Goal: Information Seeking & Learning: Learn about a topic

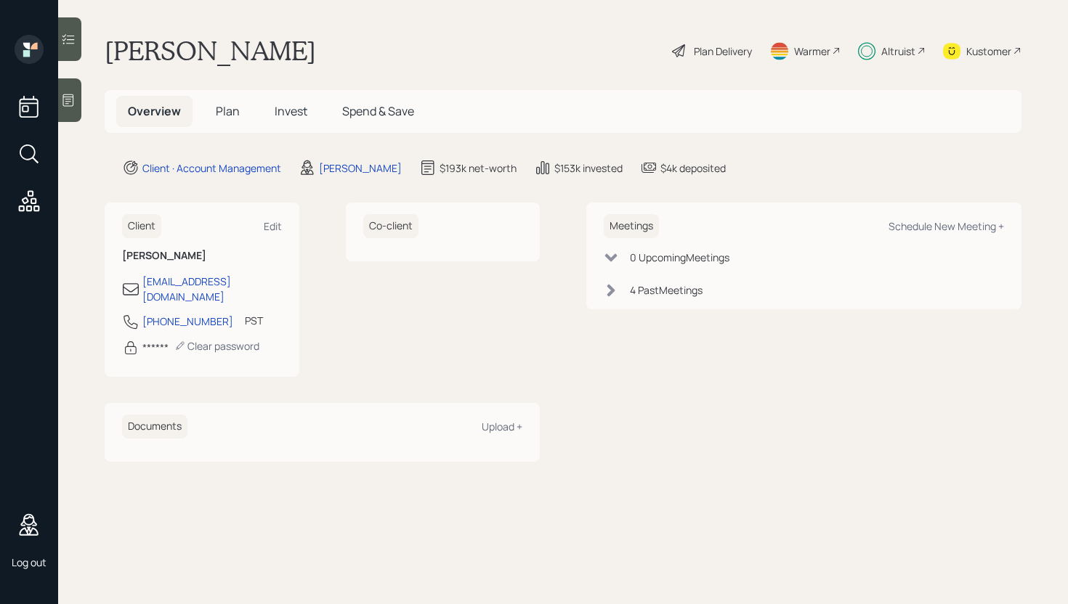
click at [373, 118] on span "Spend & Save" at bounding box center [378, 111] width 72 height 16
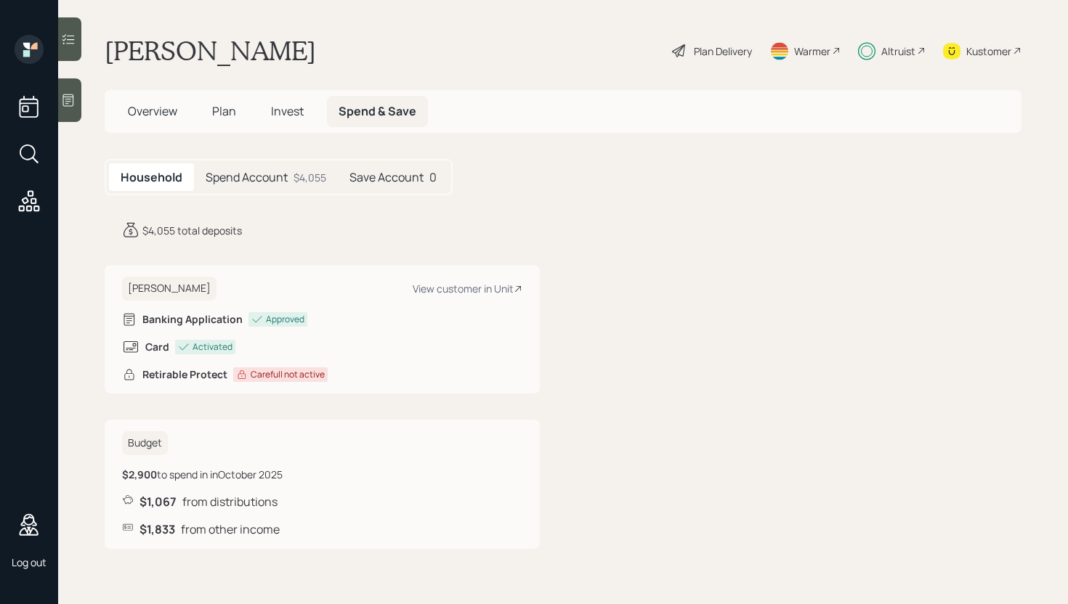
click at [296, 176] on div "$4,055" at bounding box center [309, 177] width 33 height 15
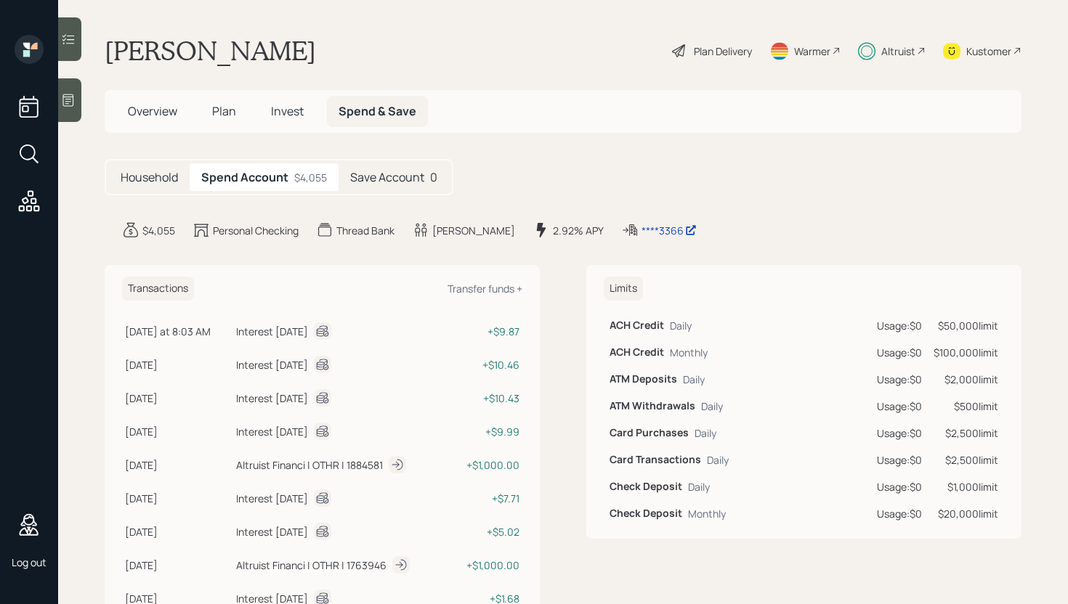
click at [153, 106] on span "Overview" at bounding box center [152, 111] width 49 height 16
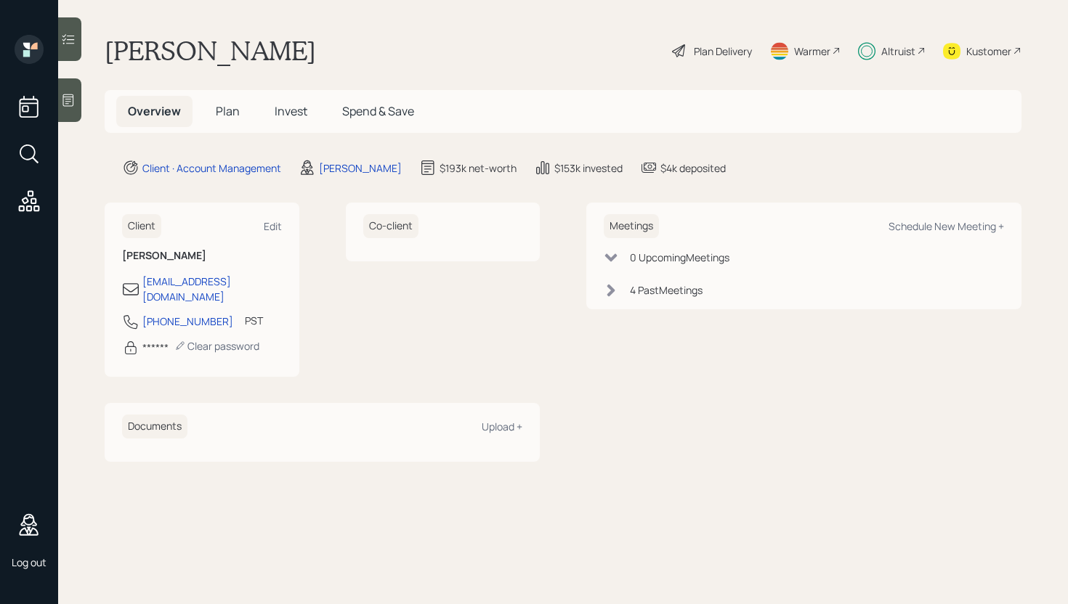
click at [719, 48] on div "Plan Delivery" at bounding box center [723, 51] width 58 height 15
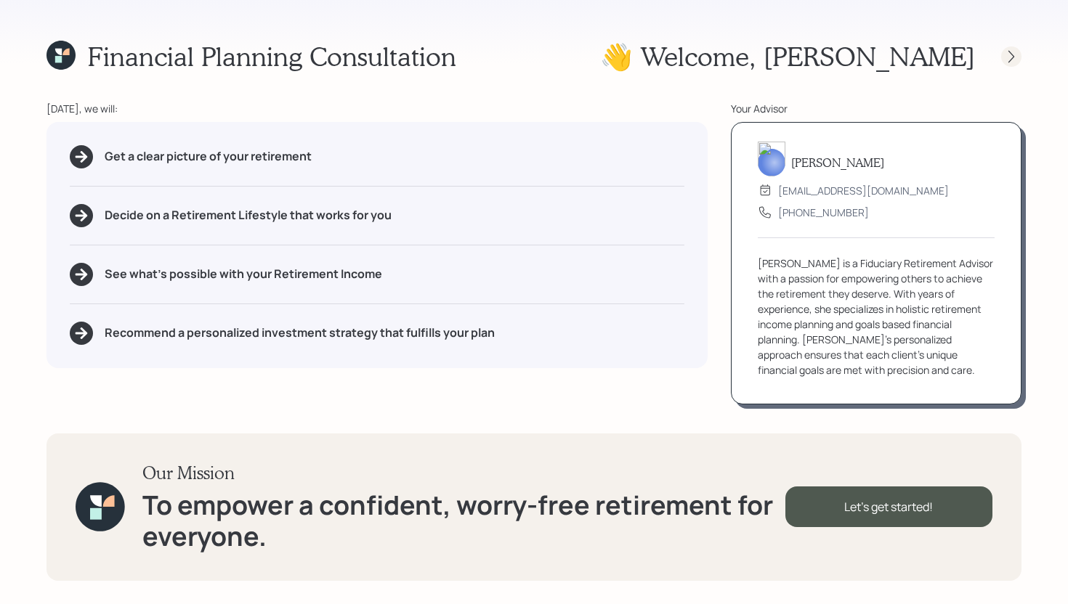
click at [1013, 57] on icon at bounding box center [1011, 56] width 15 height 15
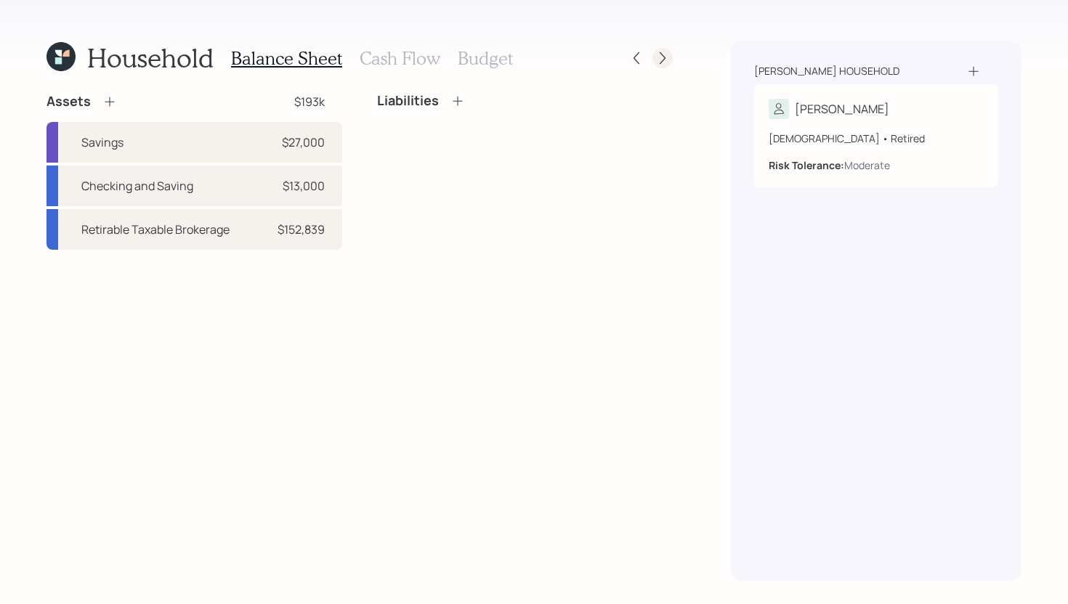
click at [666, 59] on icon at bounding box center [662, 58] width 15 height 15
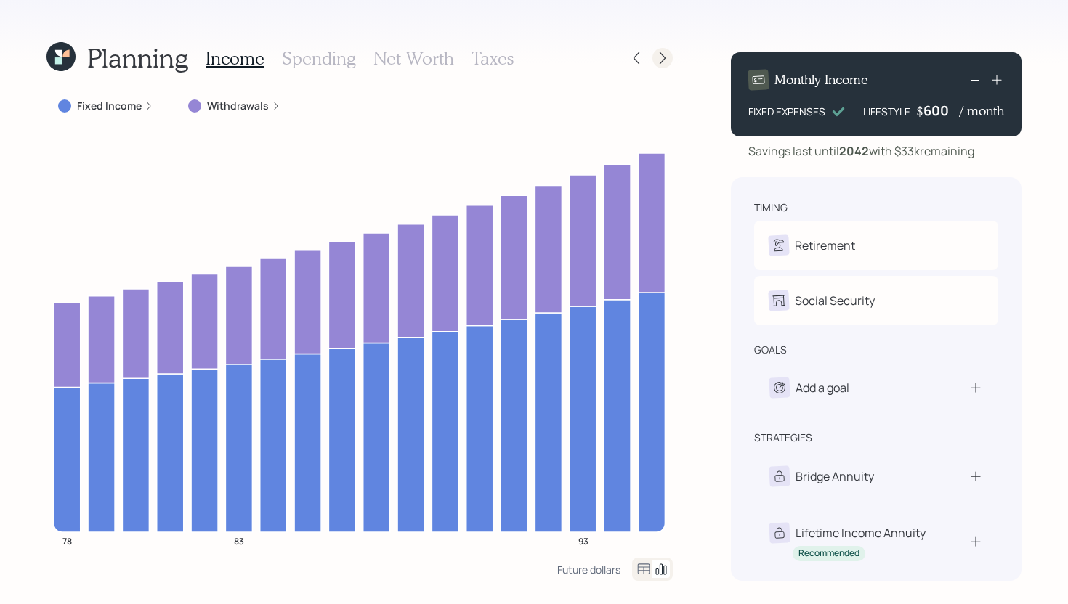
click at [670, 57] on div at bounding box center [662, 58] width 20 height 20
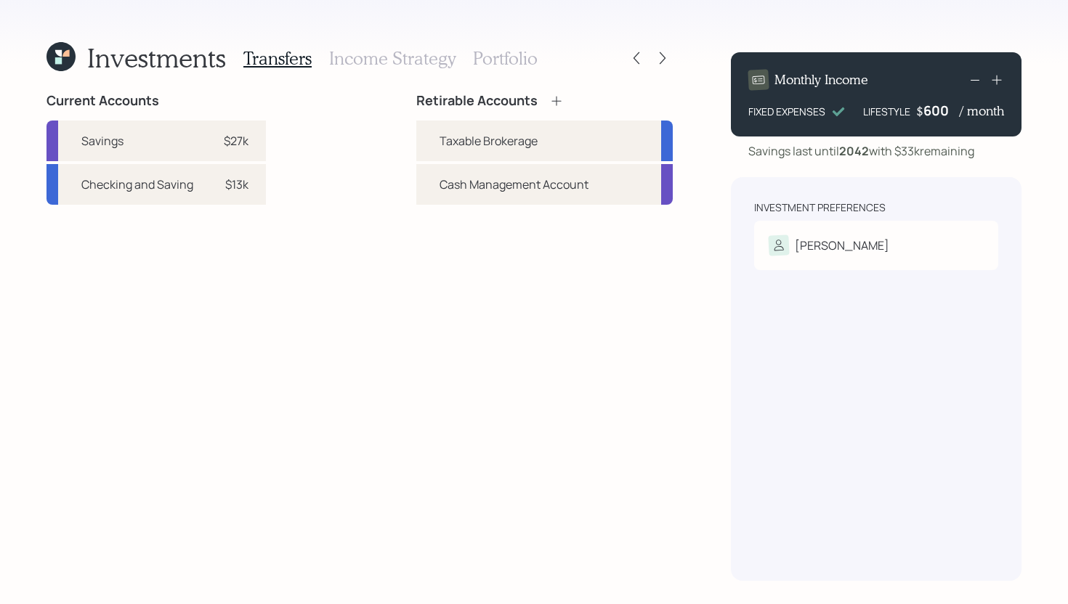
click at [404, 56] on h3 "Income Strategy" at bounding box center [392, 58] width 126 height 21
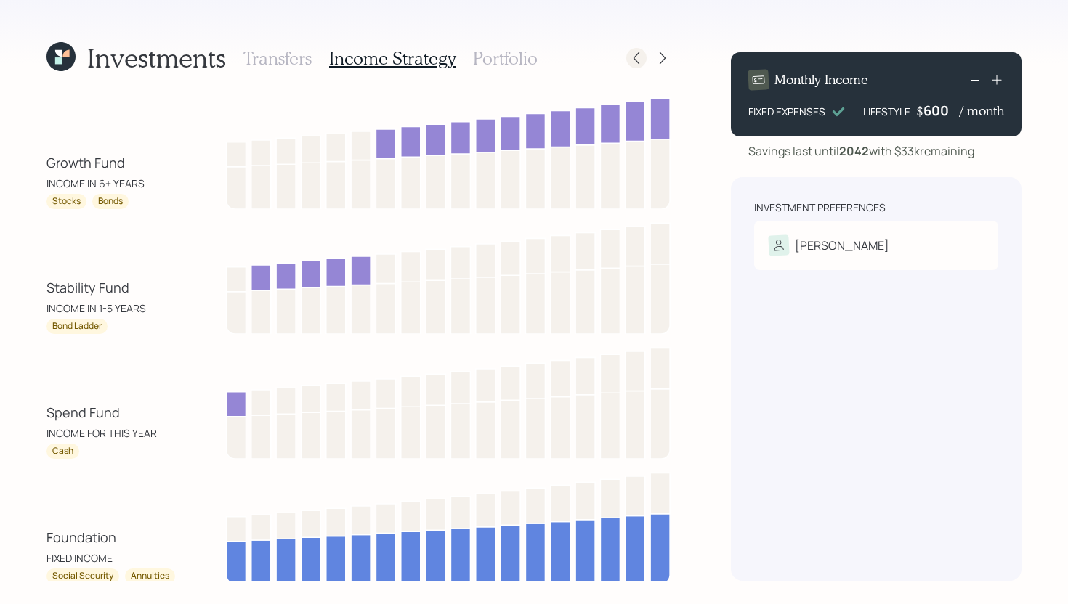
click at [640, 54] on icon at bounding box center [636, 58] width 15 height 15
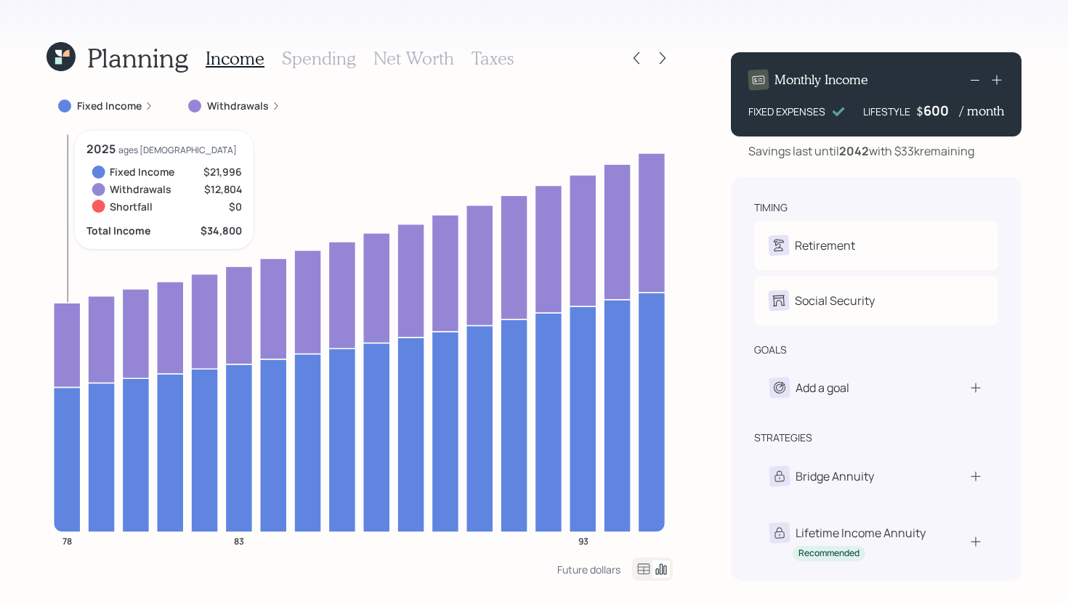
click at [65, 341] on icon at bounding box center [67, 345] width 27 height 84
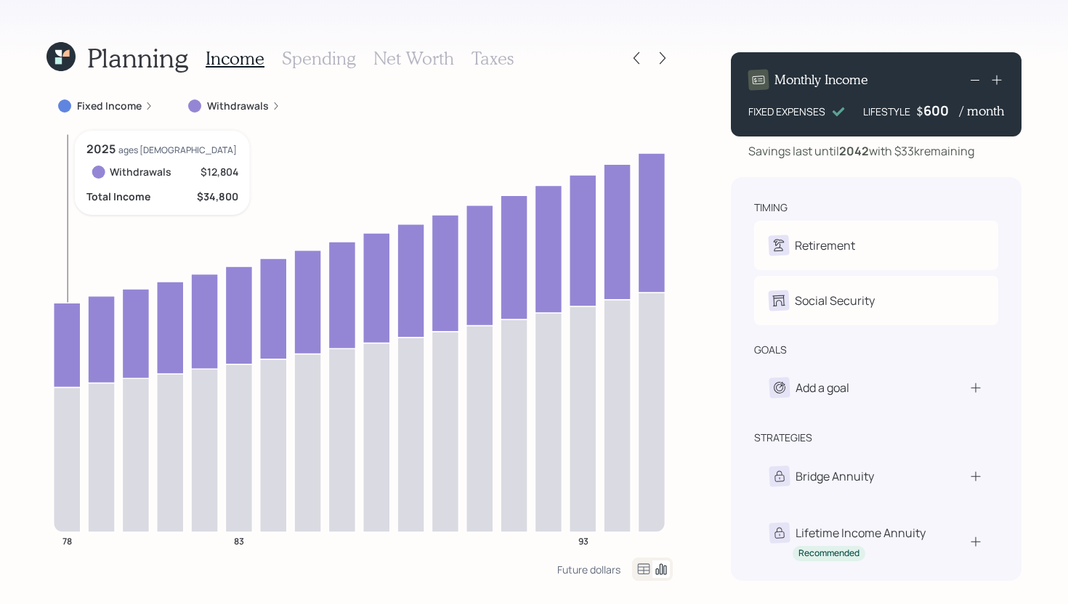
click at [70, 422] on icon at bounding box center [67, 459] width 27 height 145
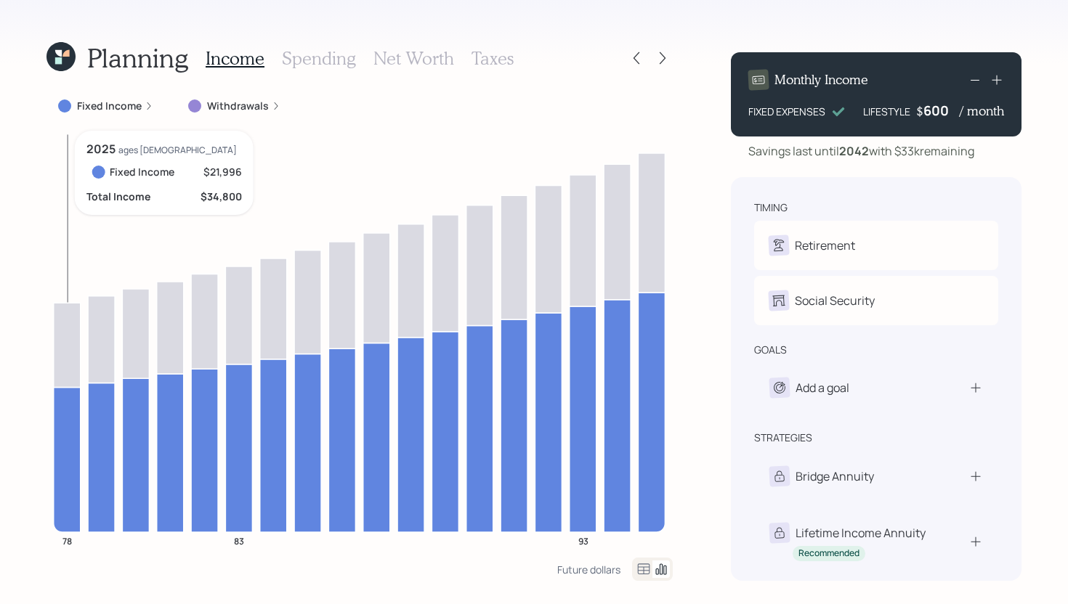
click at [70, 399] on icon at bounding box center [67, 459] width 27 height 145
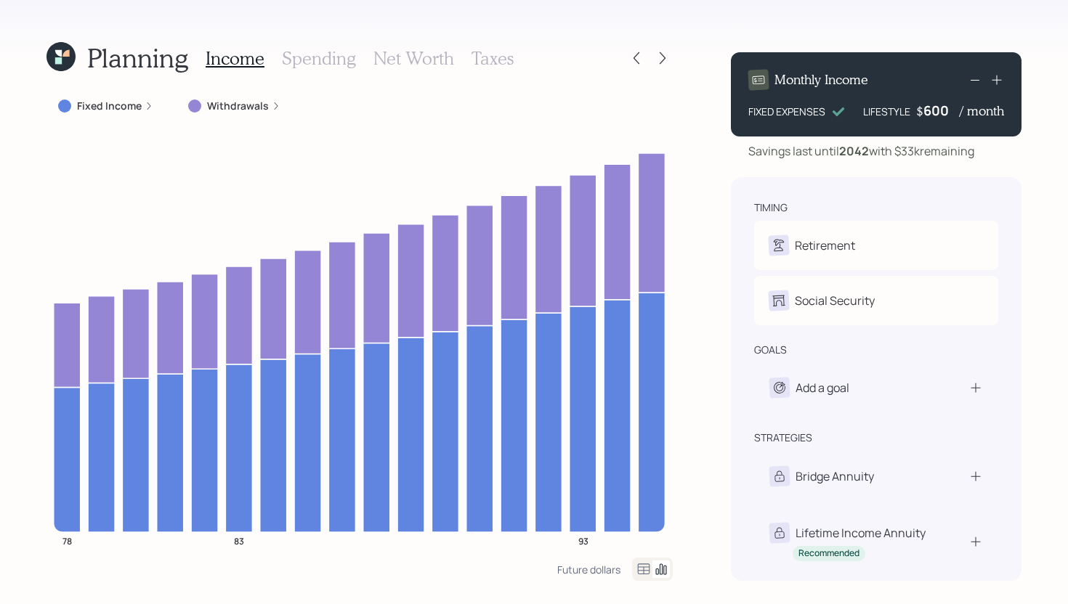
click at [141, 109] on div "Fixed Income" at bounding box center [105, 106] width 95 height 15
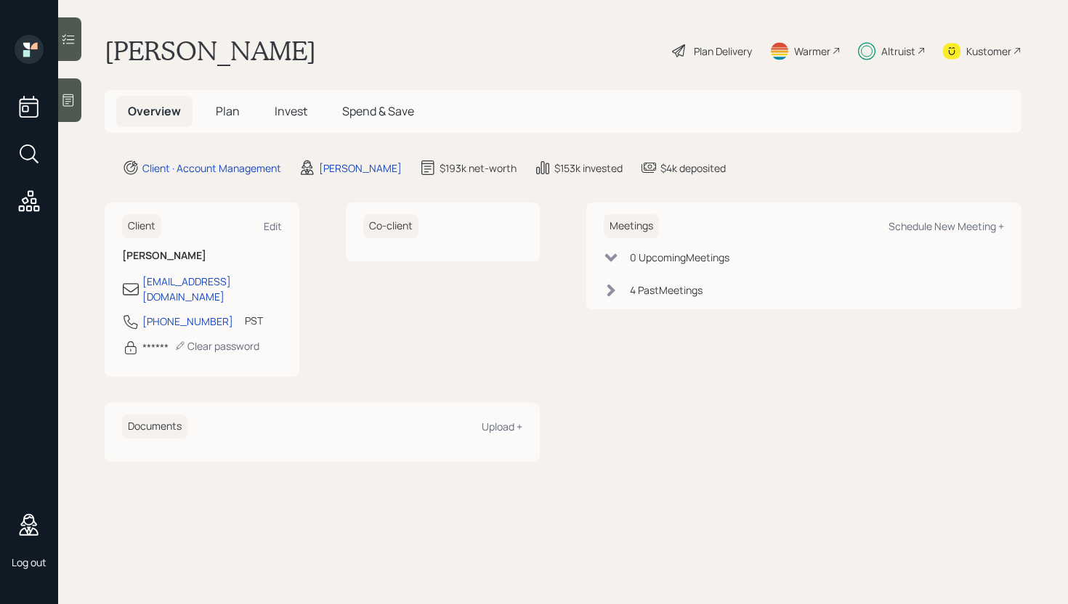
click at [989, 50] on div "Kustomer" at bounding box center [988, 51] width 45 height 15
click at [398, 111] on span "Spend & Save" at bounding box center [378, 111] width 72 height 16
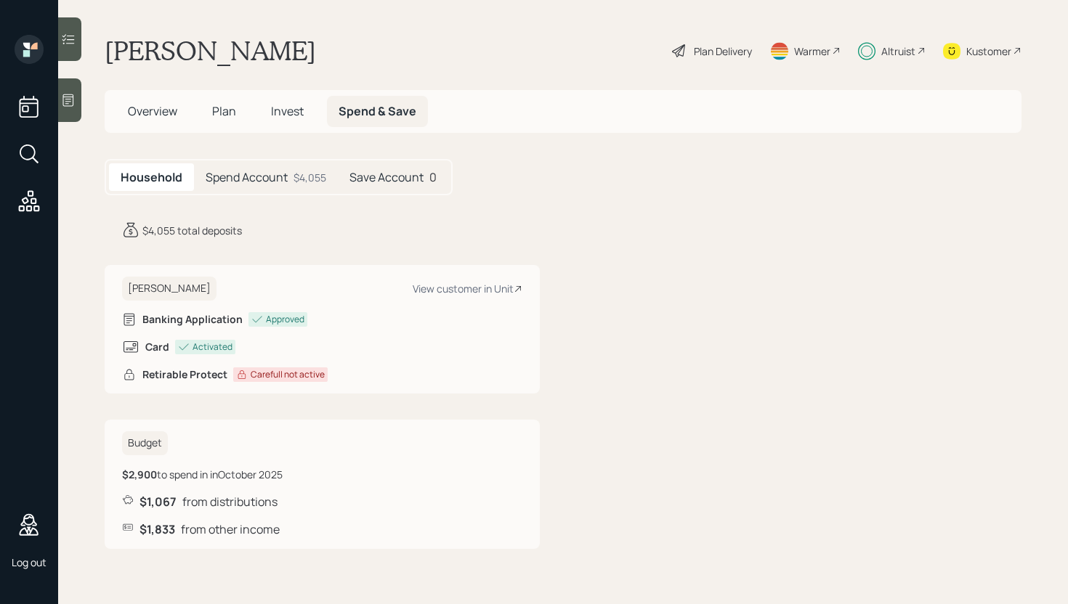
click at [293, 177] on div "$4,055" at bounding box center [309, 177] width 33 height 15
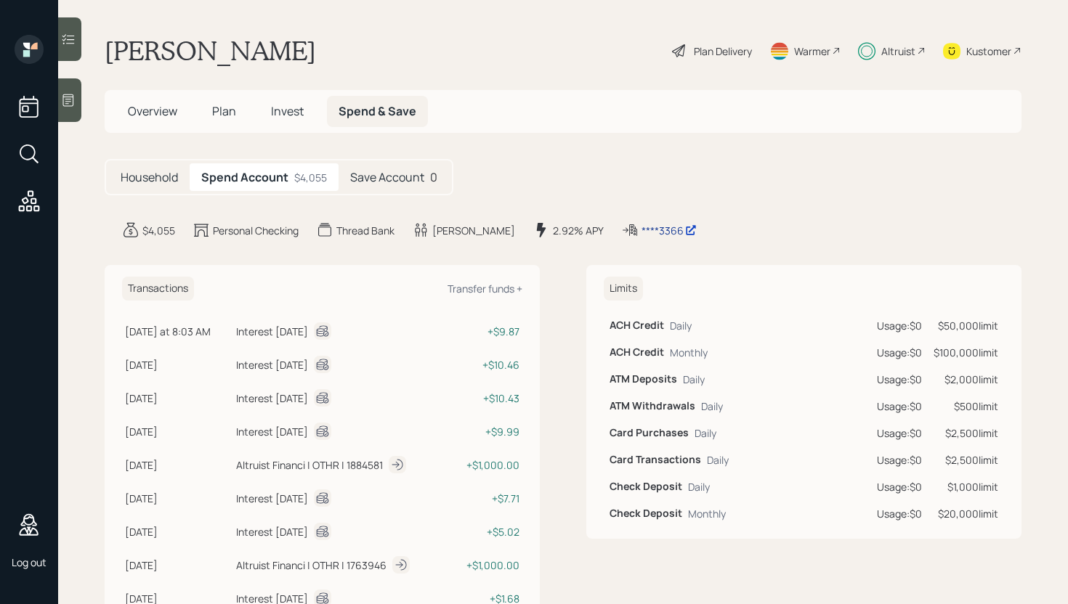
click at [641, 231] on div "****3366" at bounding box center [668, 230] width 55 height 15
click at [641, 226] on div "****3366" at bounding box center [668, 230] width 55 height 15
click at [979, 48] on div "Kustomer" at bounding box center [988, 51] width 45 height 15
click at [550, 39] on div "[PERSON_NAME] Plan Delivery Warmer Altruist Kustomer" at bounding box center [563, 51] width 917 height 32
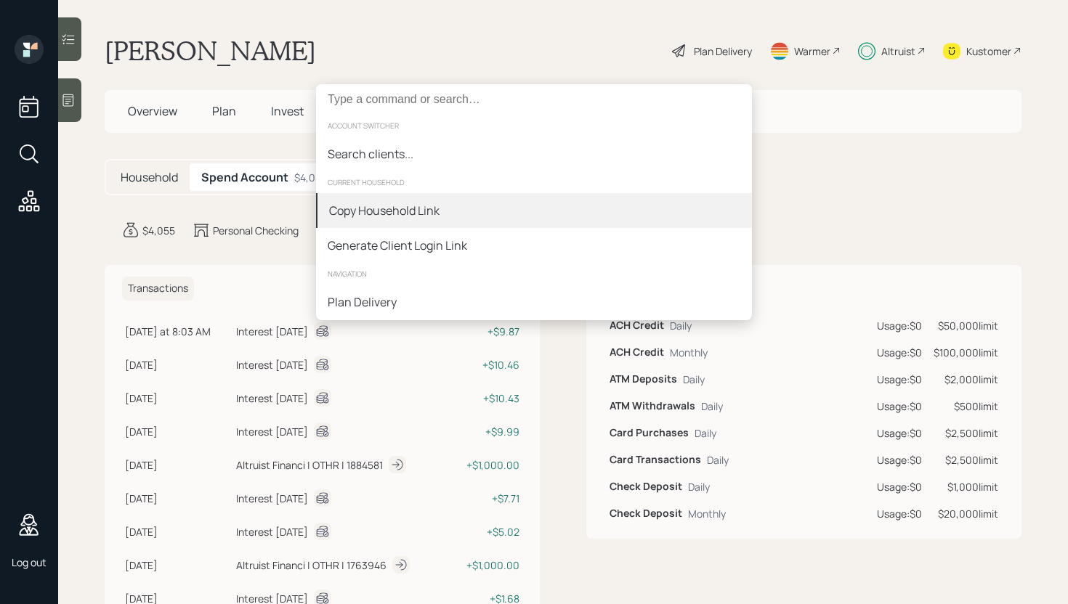
click at [407, 212] on div "Copy Household Link" at bounding box center [384, 210] width 110 height 17
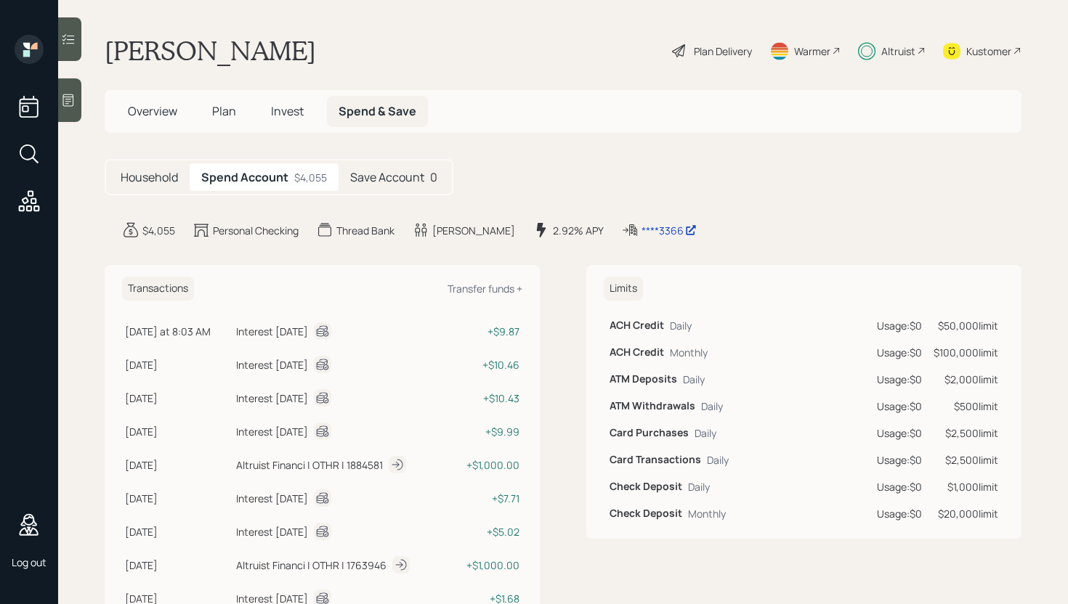
click at [839, 155] on main "[PERSON_NAME] Plan Delivery Warmer Altruist Kustomer Overview Plan Invest Spend…" at bounding box center [562, 302] width 1009 height 604
